Goal: Information Seeking & Learning: Learn about a topic

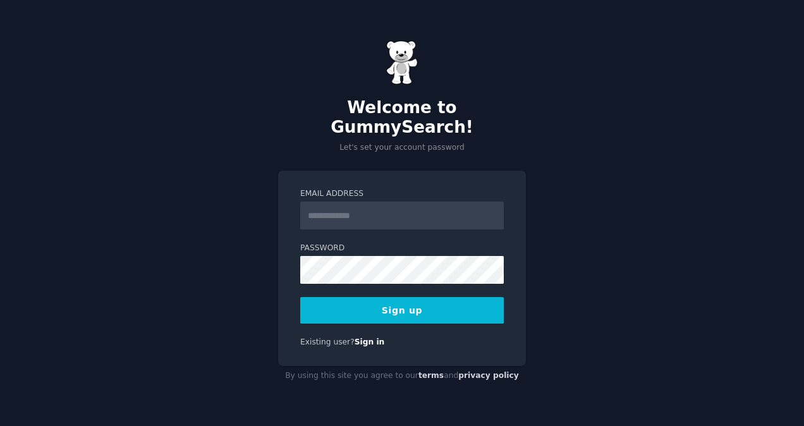
click at [439, 226] on form "Email Address Password Sign up" at bounding box center [402, 255] width 204 height 135
click at [447, 202] on input "Email Address" at bounding box center [402, 216] width 204 height 28
type input "**********"
click at [440, 297] on button "Sign up" at bounding box center [402, 310] width 204 height 27
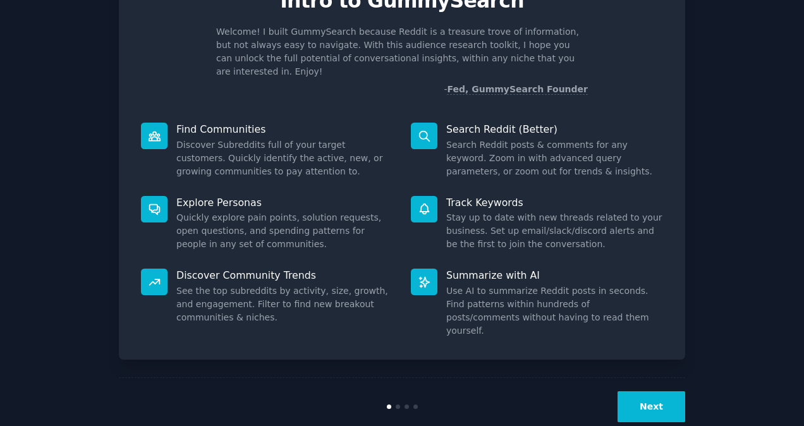
click at [639, 391] on button "Next" at bounding box center [652, 406] width 68 height 31
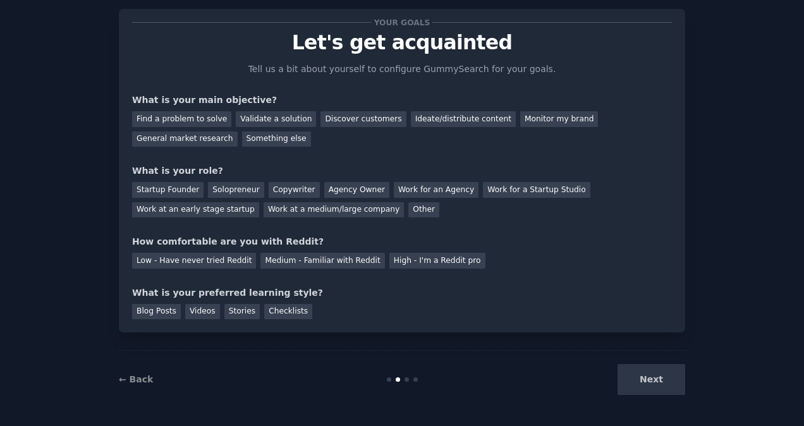
click at [652, 386] on div "Next" at bounding box center [590, 379] width 189 height 31
click at [175, 119] on div "Find a problem to solve" at bounding box center [181, 119] width 99 height 16
click at [164, 187] on div "Startup Founder" at bounding box center [167, 190] width 71 height 16
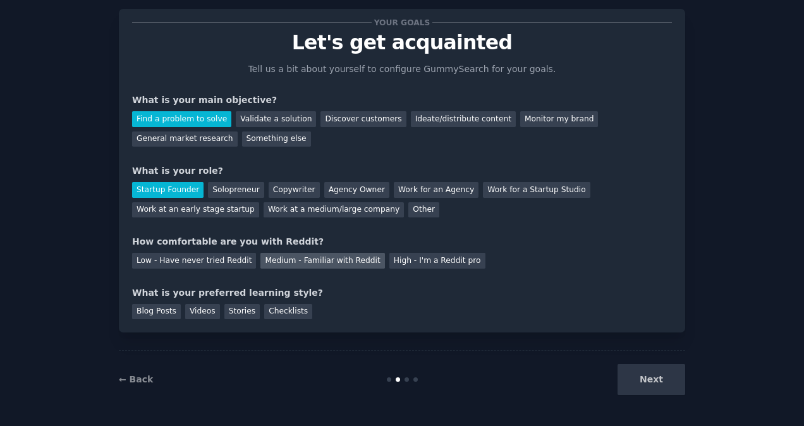
click at [322, 266] on div "Medium - Familiar with Reddit" at bounding box center [322, 261] width 124 height 16
click at [156, 313] on div "Blog Posts" at bounding box center [156, 312] width 49 height 16
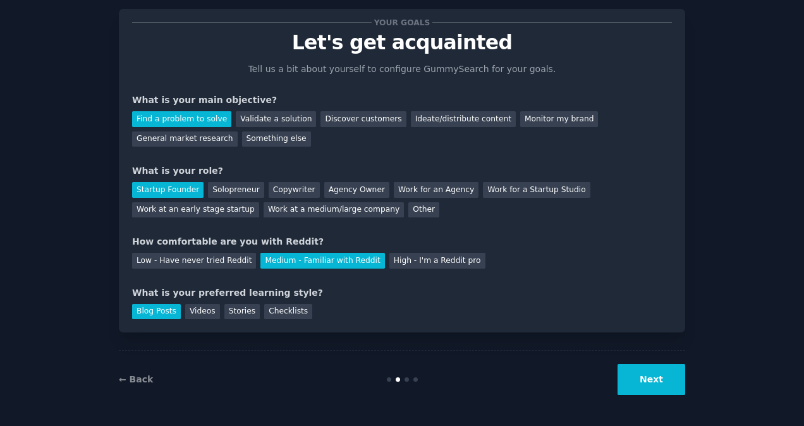
click at [652, 383] on button "Next" at bounding box center [652, 379] width 68 height 31
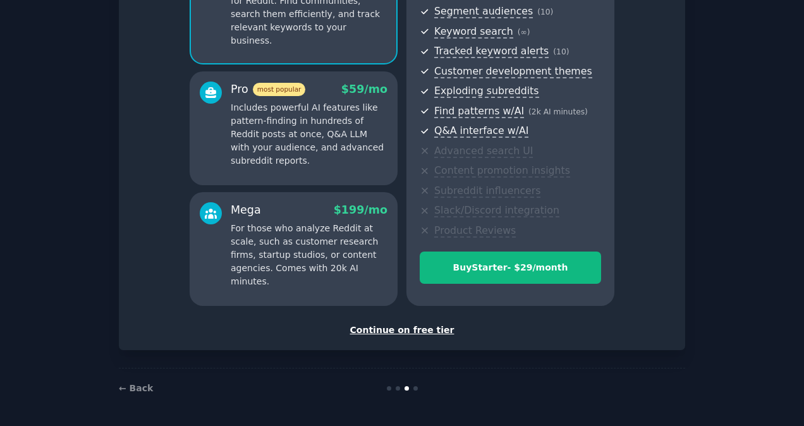
click at [419, 324] on div "Continue on free tier" at bounding box center [402, 330] width 540 height 13
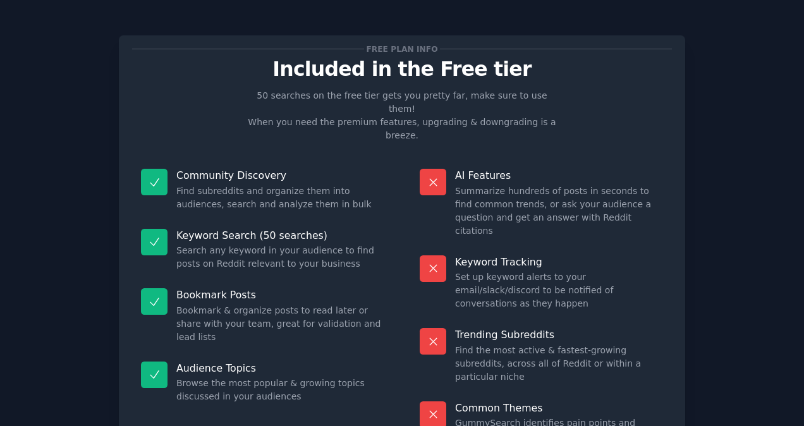
scroll to position [63, 0]
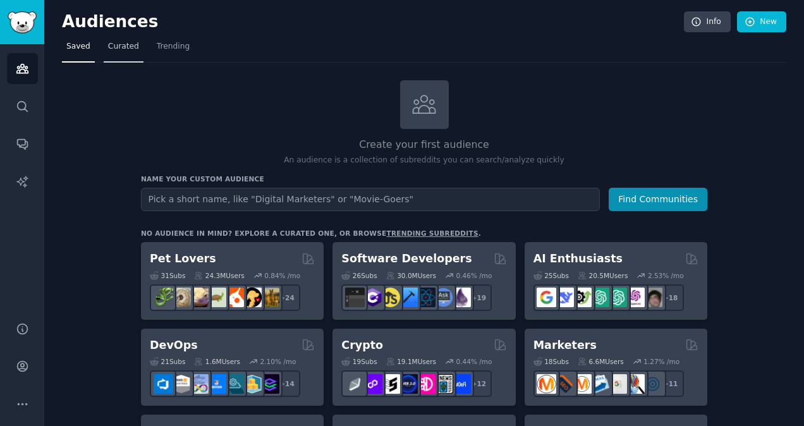
click at [113, 52] on link "Curated" at bounding box center [124, 50] width 40 height 26
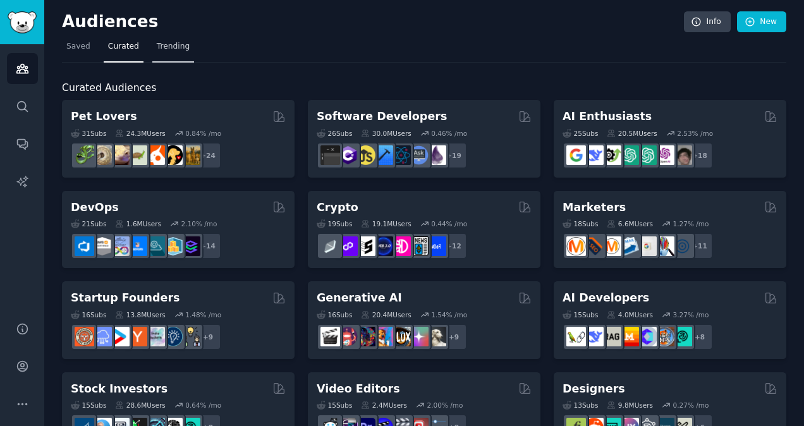
click at [159, 52] on span "Trending" at bounding box center [173, 46] width 33 height 11
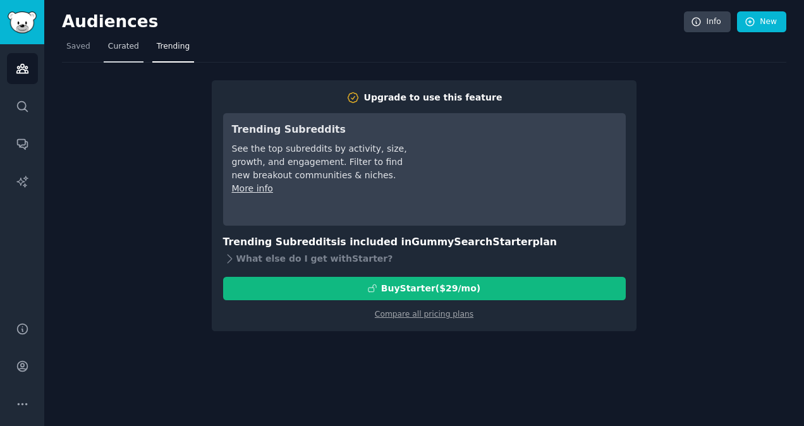
click at [122, 51] on span "Curated" at bounding box center [123, 46] width 31 height 11
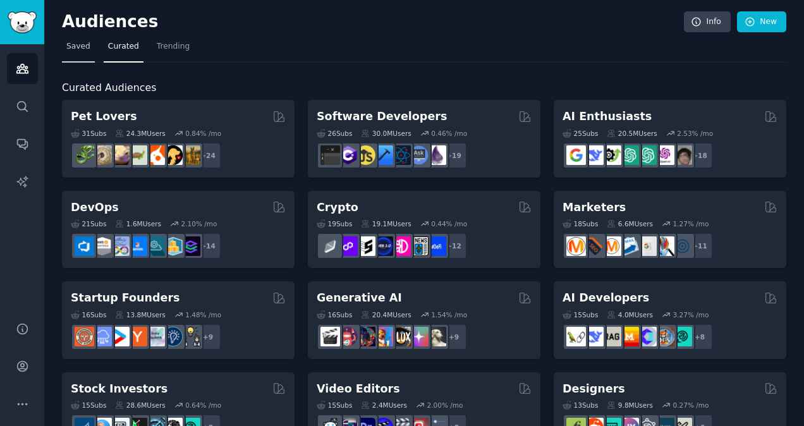
click at [73, 51] on span "Saved" at bounding box center [78, 46] width 24 height 11
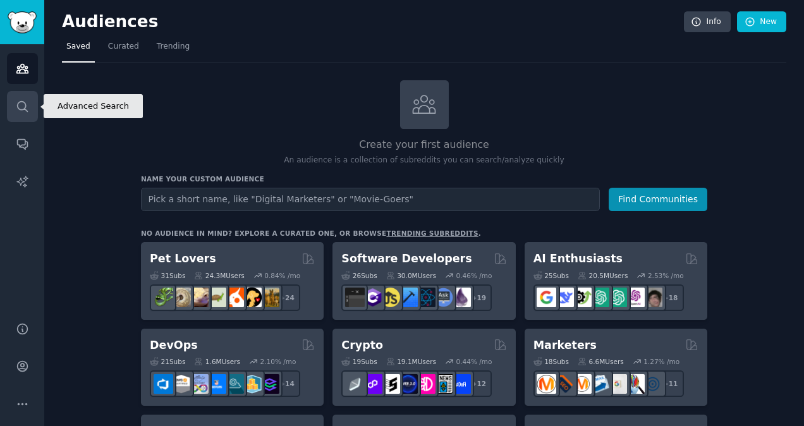
click at [18, 114] on link "Search" at bounding box center [22, 106] width 31 height 31
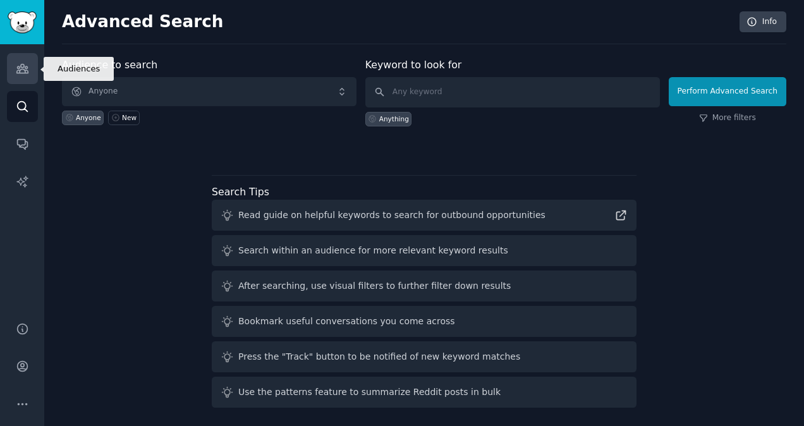
click at [19, 68] on icon "Sidebar" at bounding box center [21, 68] width 11 height 9
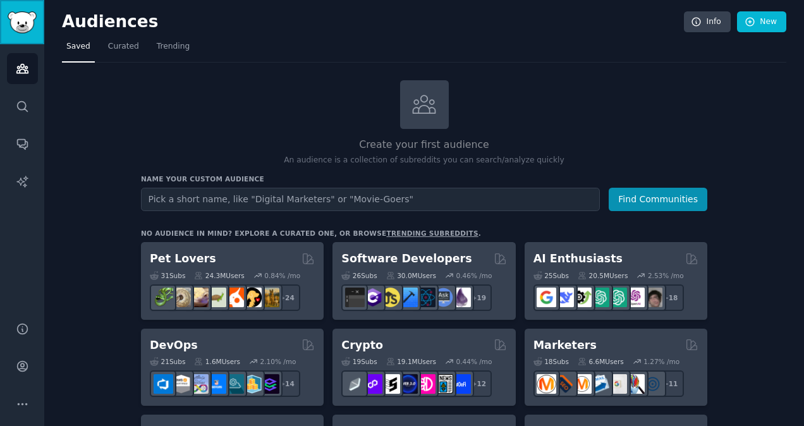
click at [20, 20] on img "Sidebar" at bounding box center [22, 22] width 29 height 22
click at [24, 118] on link "Search" at bounding box center [22, 106] width 31 height 31
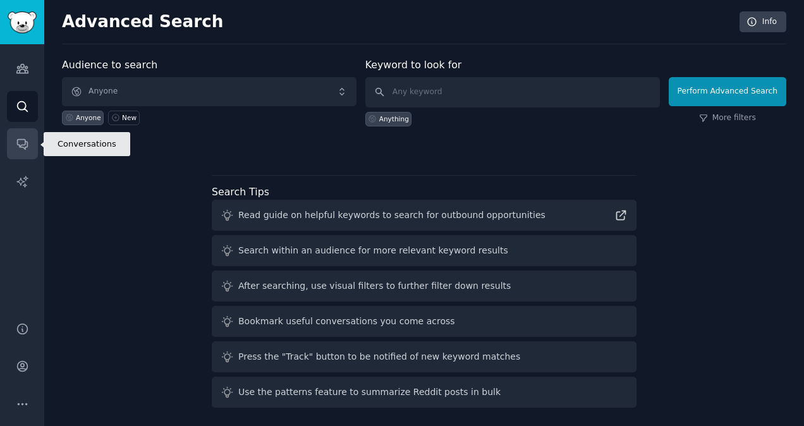
click at [27, 147] on icon "Sidebar" at bounding box center [22, 143] width 13 height 13
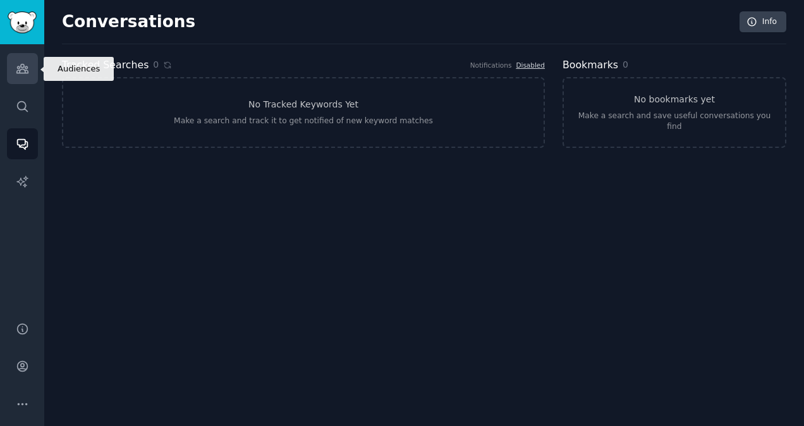
click at [21, 68] on icon "Sidebar" at bounding box center [22, 68] width 13 height 13
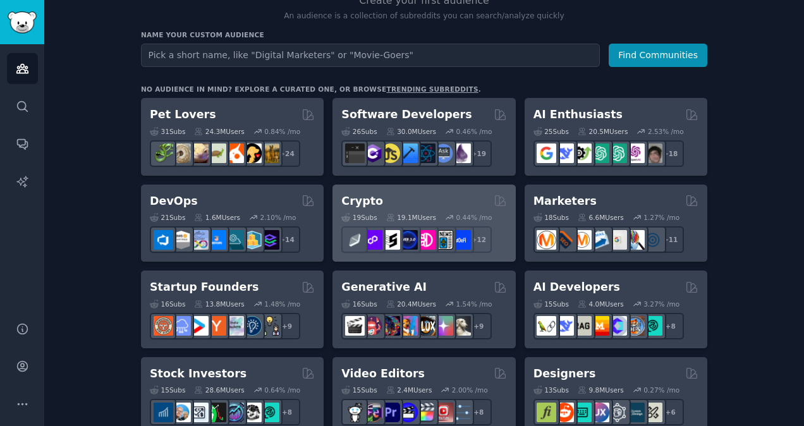
scroll to position [190, 0]
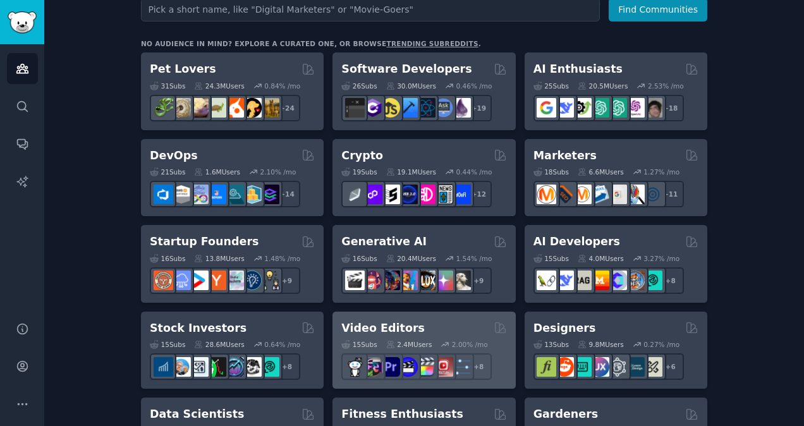
click at [395, 331] on h2 "Video Editors" at bounding box center [382, 329] width 83 height 16
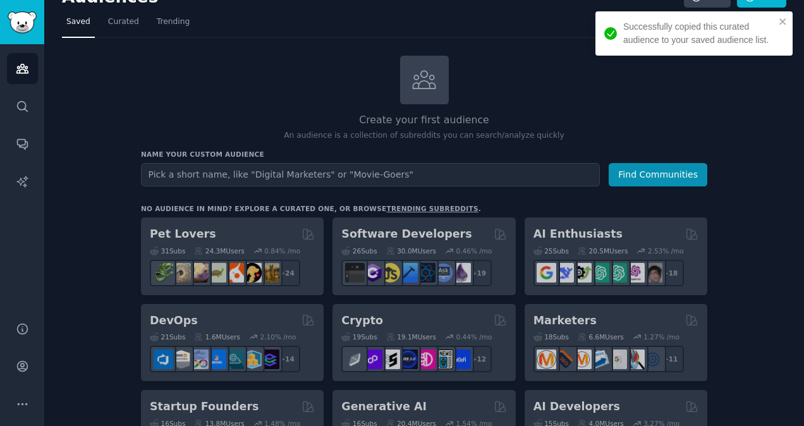
scroll to position [0, 0]
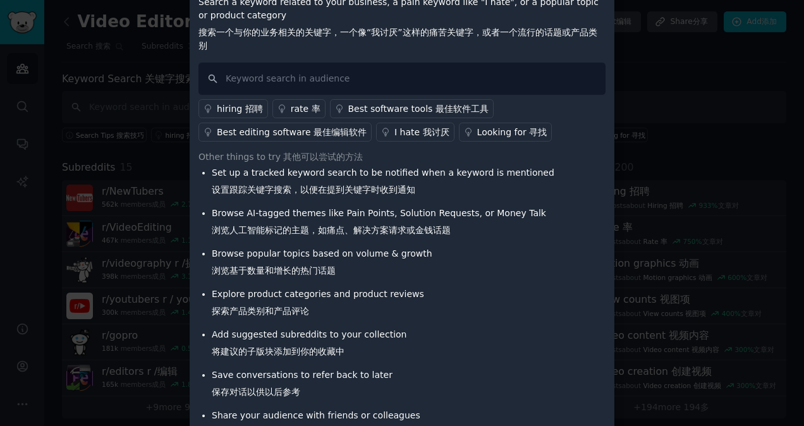
scroll to position [183, 0]
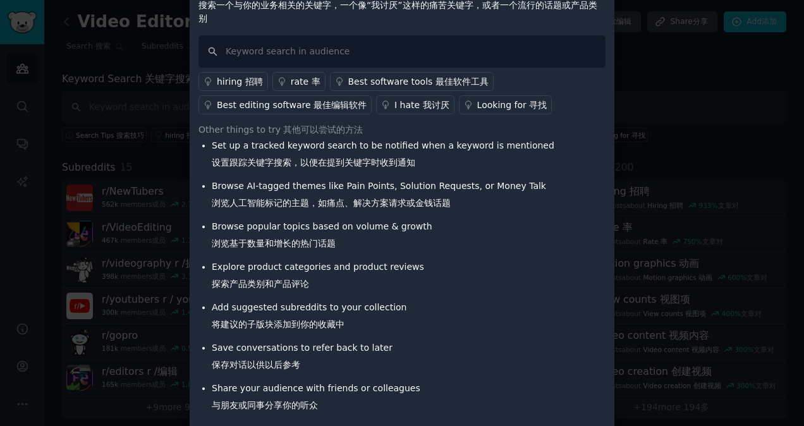
click at [647, 104] on div at bounding box center [402, 213] width 804 height 426
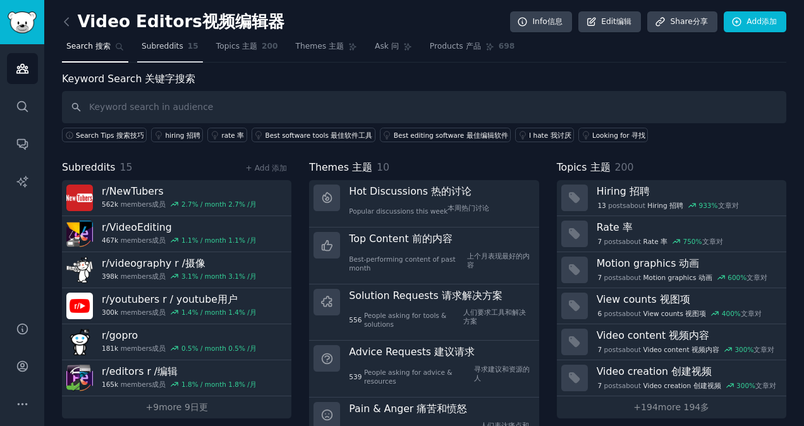
click at [166, 51] on span "Subreddits" at bounding box center [163, 46] width 42 height 11
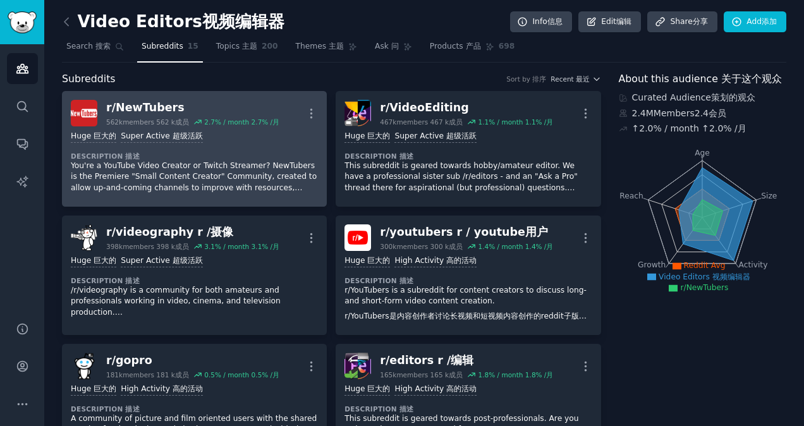
click at [223, 100] on div "r/ NewTubers" at bounding box center [192, 108] width 173 height 16
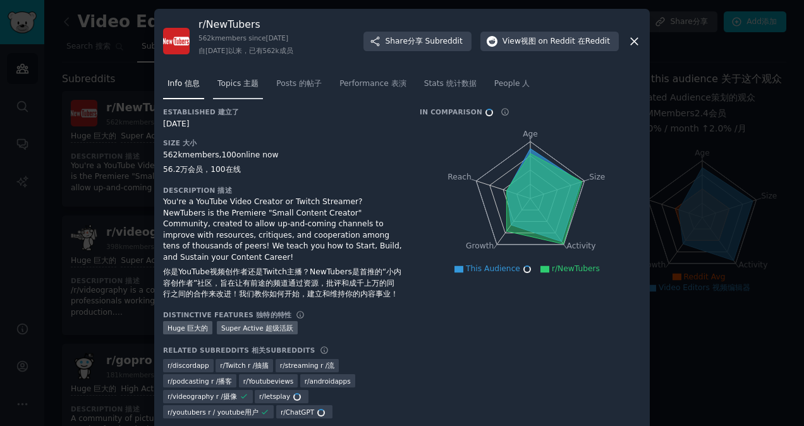
click at [236, 89] on span "Topics 主题" at bounding box center [237, 83] width 41 height 11
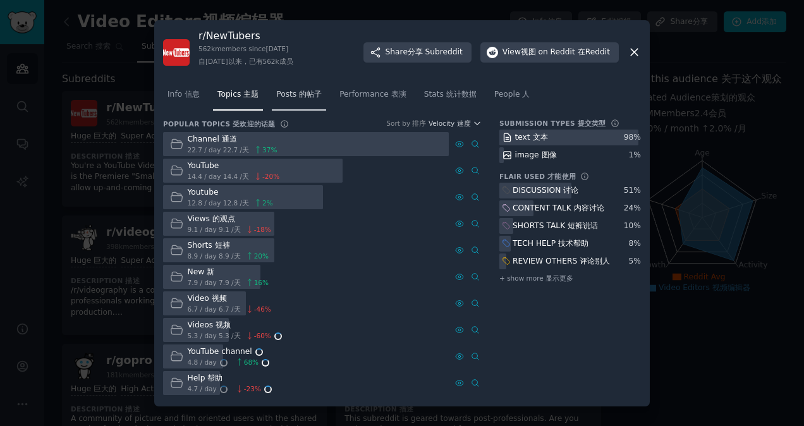
click at [312, 102] on link "Posts 的帖子" at bounding box center [299, 98] width 54 height 26
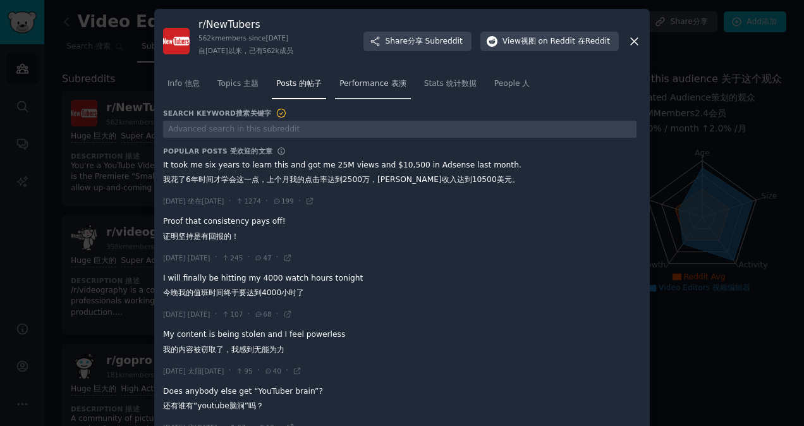
click at [389, 86] on font at bounding box center [390, 83] width 3 height 9
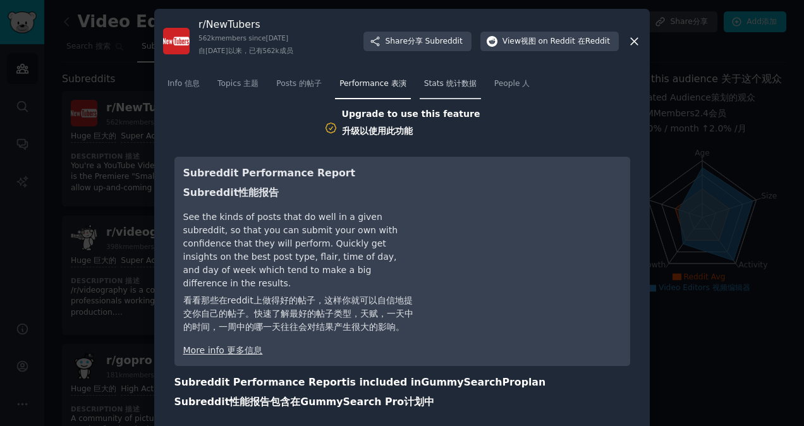
click at [444, 91] on link "Stats 统计数据" at bounding box center [450, 87] width 61 height 26
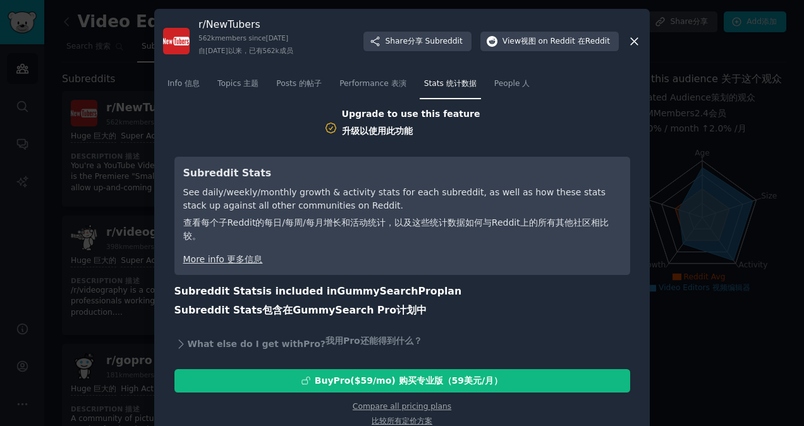
click at [638, 41] on icon at bounding box center [634, 41] width 13 height 13
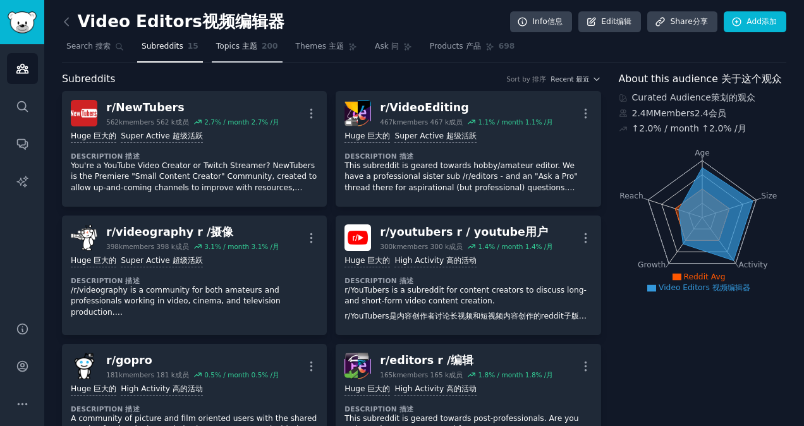
click at [262, 50] on span "200" at bounding box center [270, 46] width 16 height 11
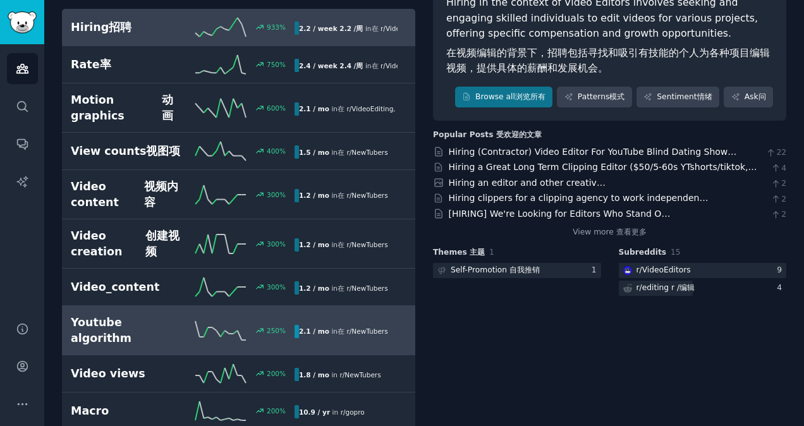
scroll to position [126, 0]
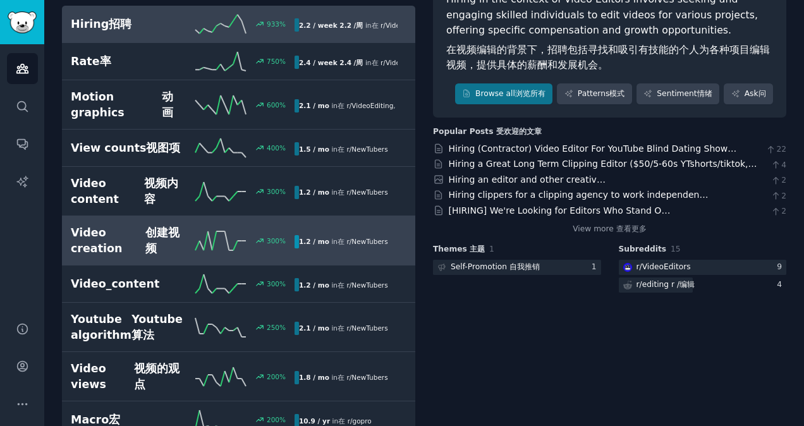
click at [181, 234] on font "创建视频" at bounding box center [163, 240] width 37 height 31
